Goal: Check status

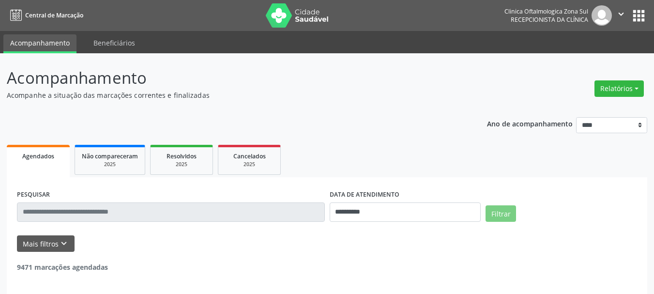
select select "*"
click at [378, 211] on input "**********" at bounding box center [404, 211] width 151 height 19
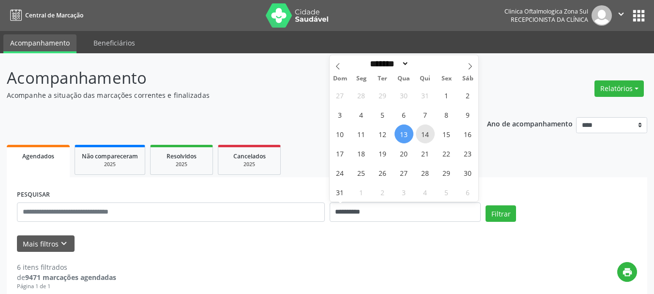
click at [422, 138] on span "14" at bounding box center [425, 133] width 19 height 19
type input "**********"
click at [422, 138] on span "14" at bounding box center [425, 133] width 19 height 19
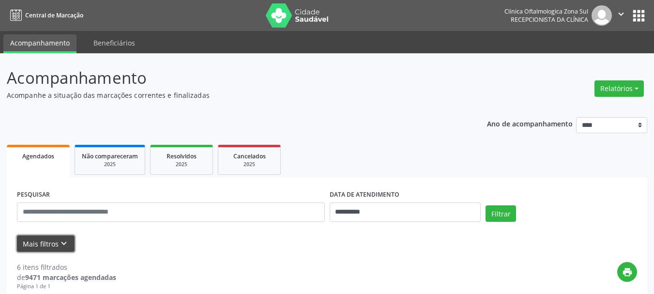
click at [45, 242] on button "Mais filtros keyboard_arrow_down" at bounding box center [46, 243] width 58 height 17
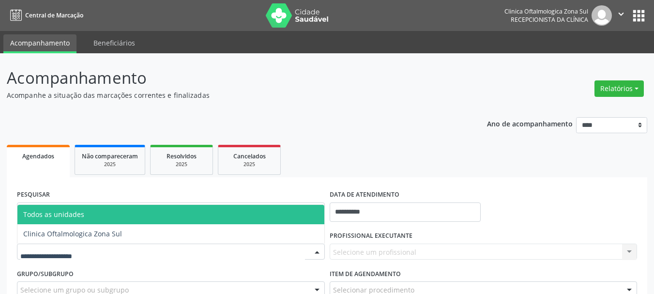
click at [70, 245] on div at bounding box center [171, 251] width 308 height 16
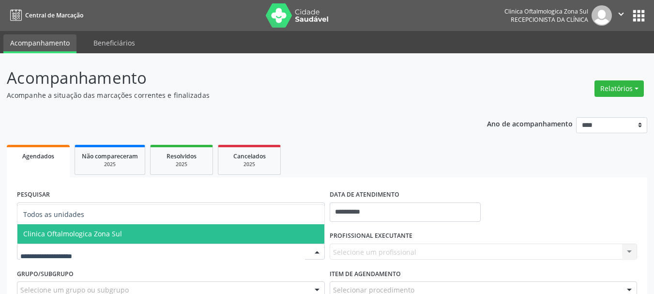
drag, startPoint x: 89, startPoint y: 232, endPoint x: 143, endPoint y: 231, distance: 54.7
click at [90, 231] on span "Clinica Oftalmologica Zona Sul" at bounding box center [72, 233] width 99 height 9
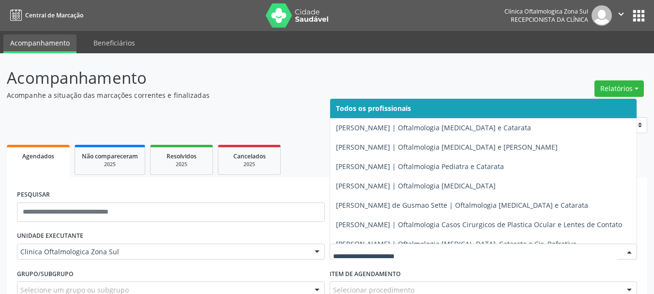
click at [351, 258] on div at bounding box center [483, 251] width 308 height 16
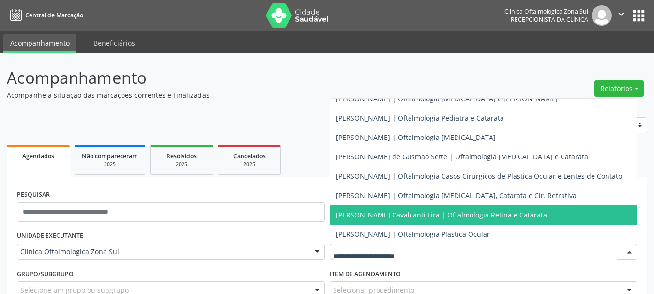
scroll to position [95, 0]
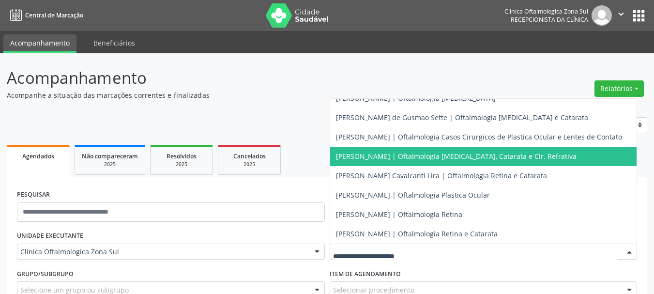
click at [360, 156] on span "[PERSON_NAME] | Oftalmologia [MEDICAL_DATA], Catarata e Cir. Refrativa" at bounding box center [483, 156] width 307 height 19
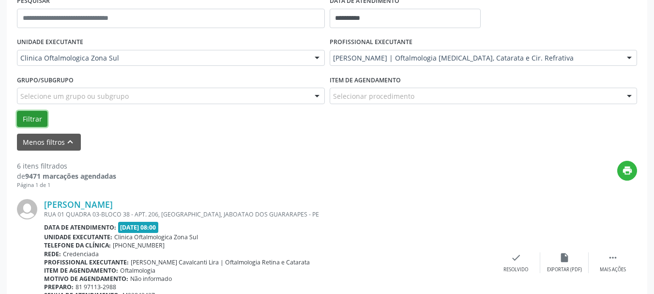
click at [31, 116] on button "Filtrar" at bounding box center [32, 119] width 30 height 16
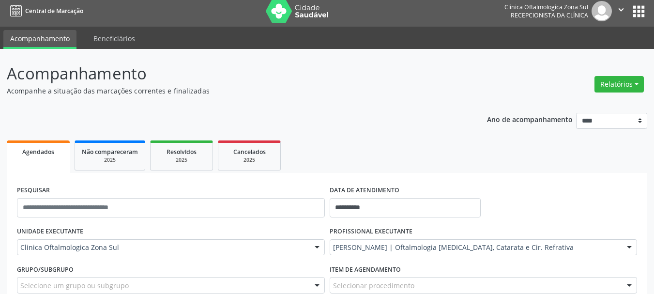
scroll to position [0, 0]
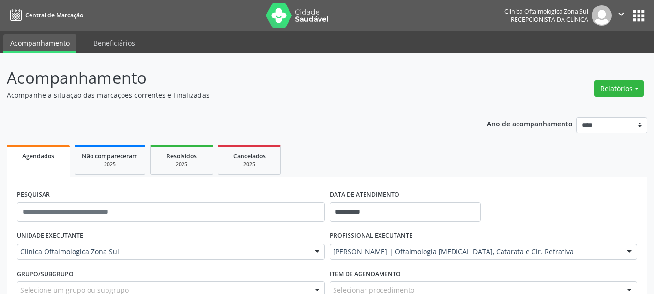
click at [284, 18] on img at bounding box center [297, 15] width 63 height 24
